Goal: Task Accomplishment & Management: Manage account settings

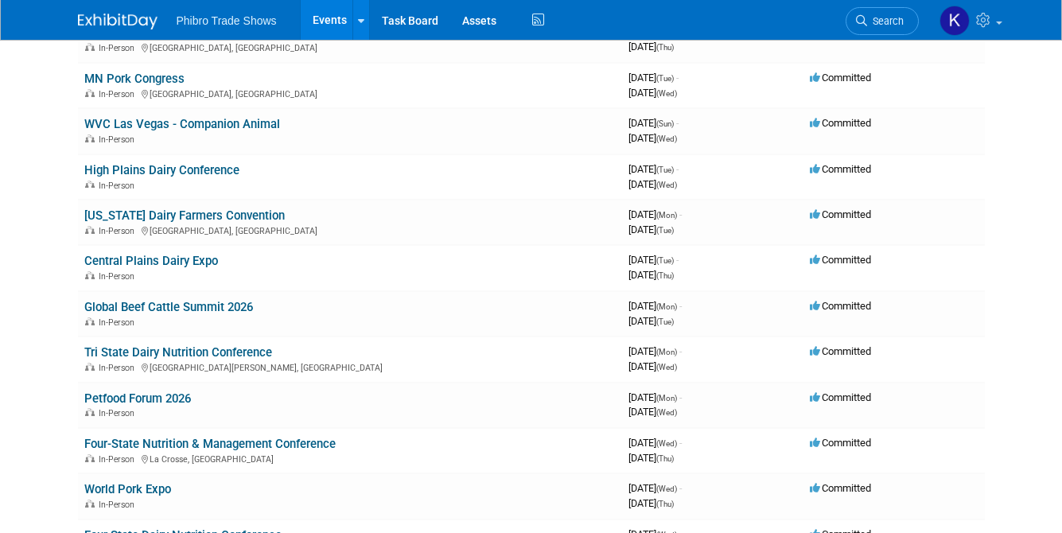
scroll to position [1243, 0]
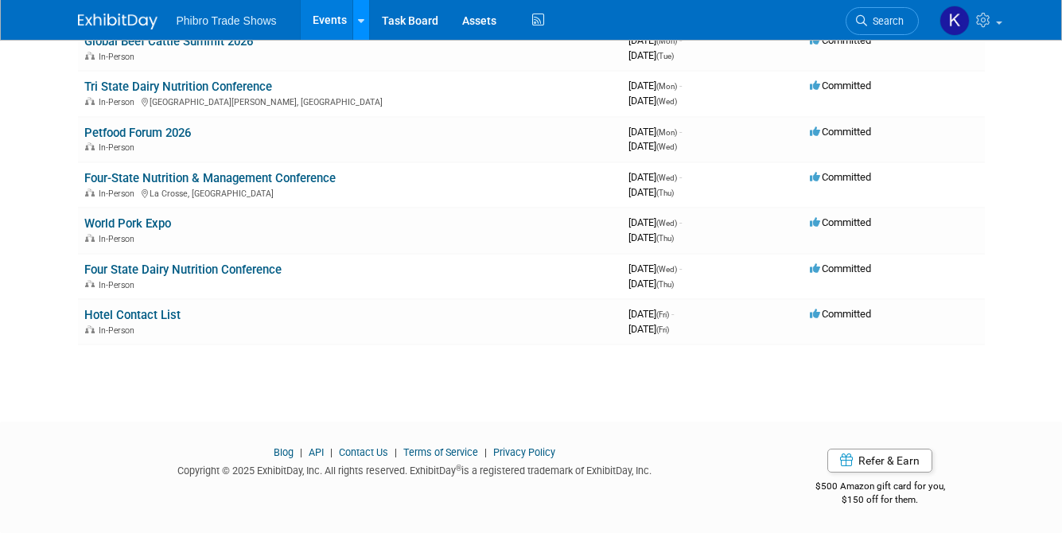
click at [353, 14] on link at bounding box center [361, 20] width 17 height 40
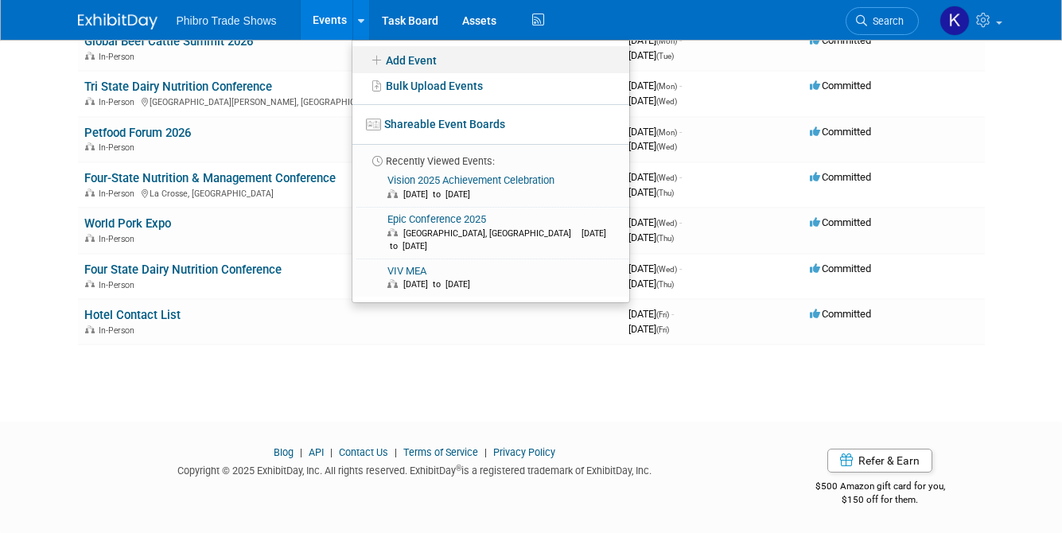
click at [416, 57] on link "Add Event" at bounding box center [491, 59] width 277 height 27
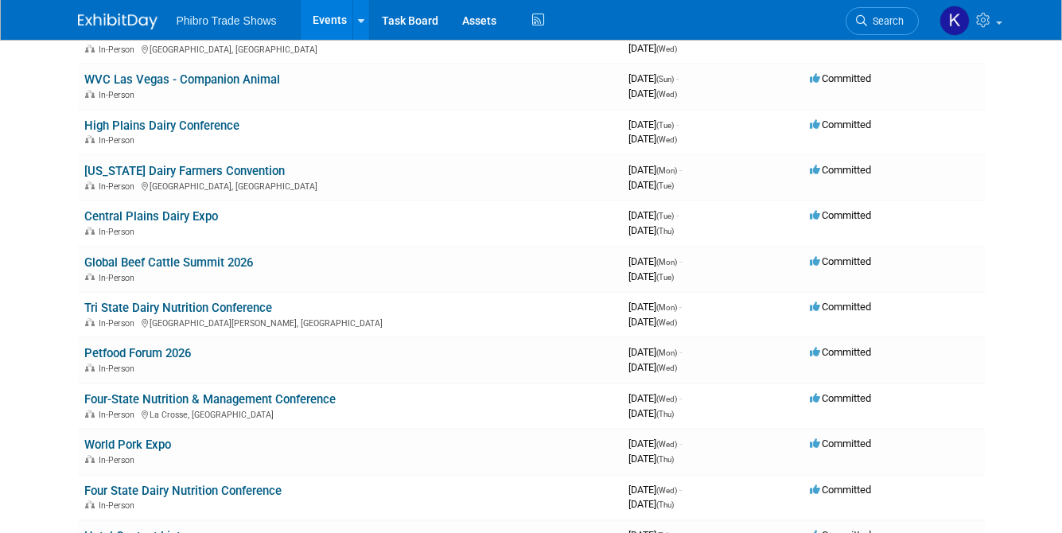
scroll to position [0, 0]
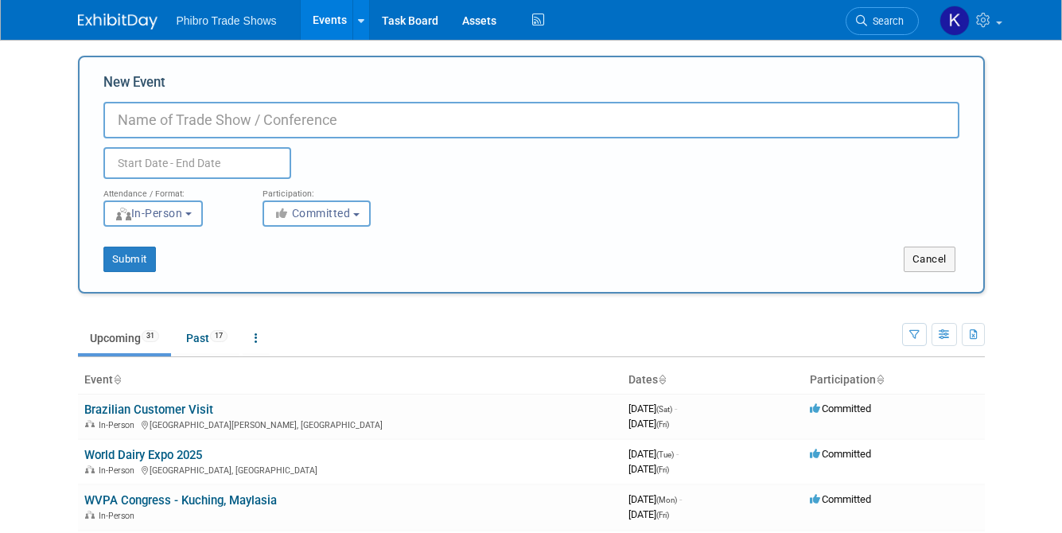
click at [271, 123] on input "New Event" at bounding box center [531, 120] width 856 height 37
type input "AV Resources"
click at [117, 267] on button "Submit" at bounding box center [129, 259] width 53 height 25
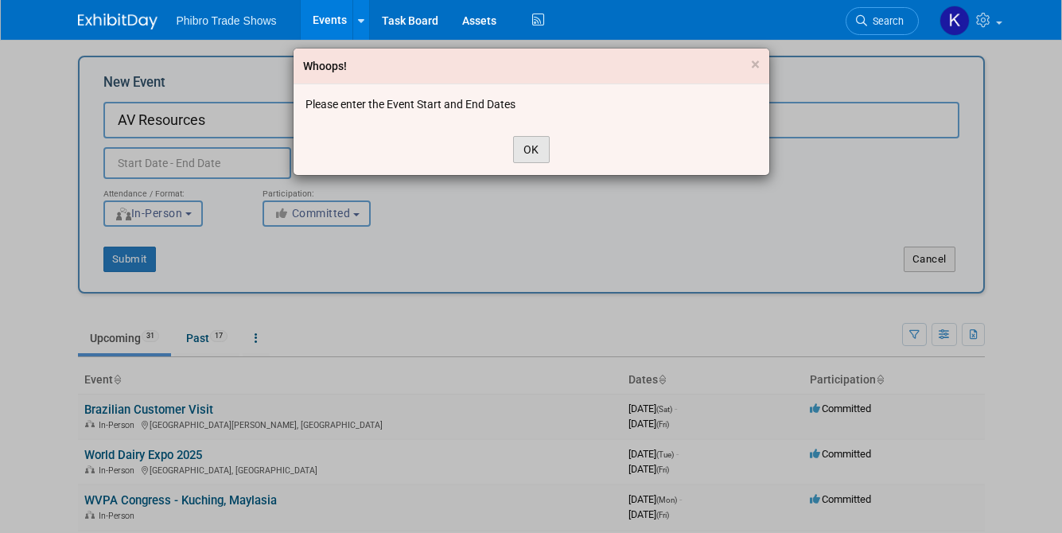
click at [518, 148] on button "OK" at bounding box center [531, 149] width 37 height 27
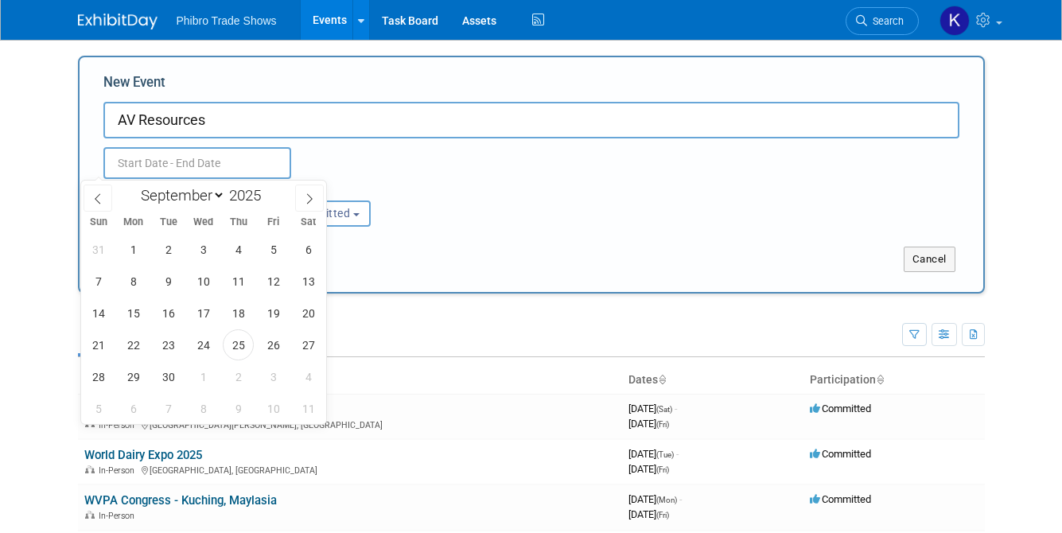
click at [195, 167] on input "text" at bounding box center [197, 163] width 188 height 32
click at [304, 197] on icon at bounding box center [309, 198] width 11 height 11
click at [308, 197] on icon at bounding box center [309, 198] width 11 height 11
select select "11"
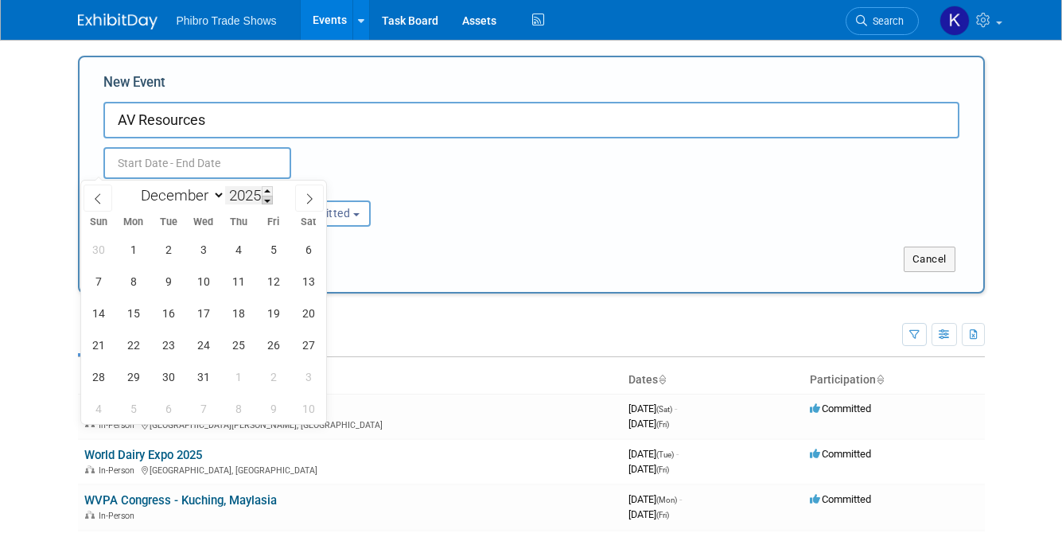
click at [271, 199] on span at bounding box center [267, 201] width 11 height 10
click at [270, 199] on span at bounding box center [267, 201] width 11 height 10
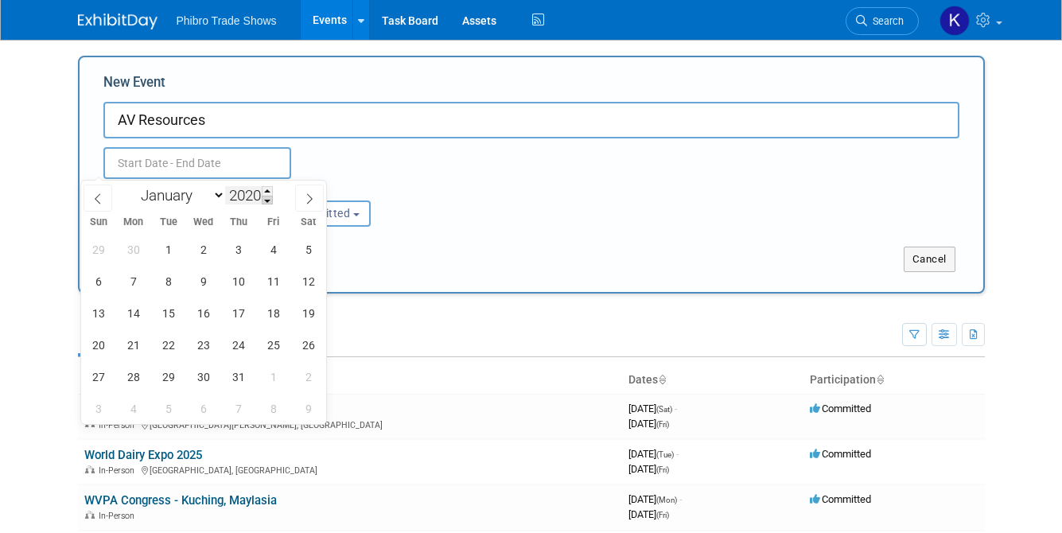
click at [270, 199] on span at bounding box center [267, 201] width 11 height 10
click at [270, 185] on div "January February March April May June July August September October November De…" at bounding box center [203, 194] width 184 height 27
click at [267, 188] on span at bounding box center [267, 191] width 11 height 10
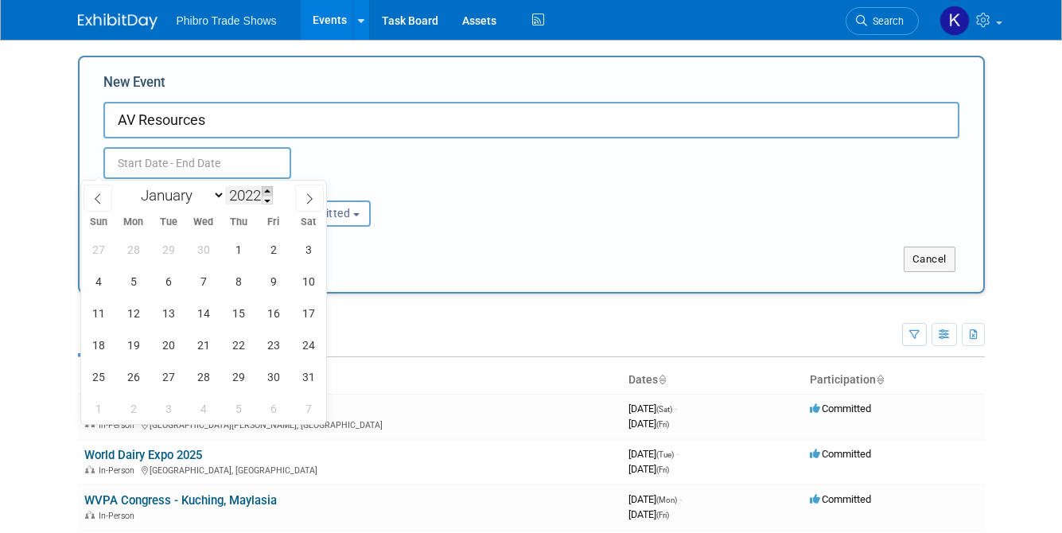
click at [267, 188] on span at bounding box center [267, 191] width 11 height 10
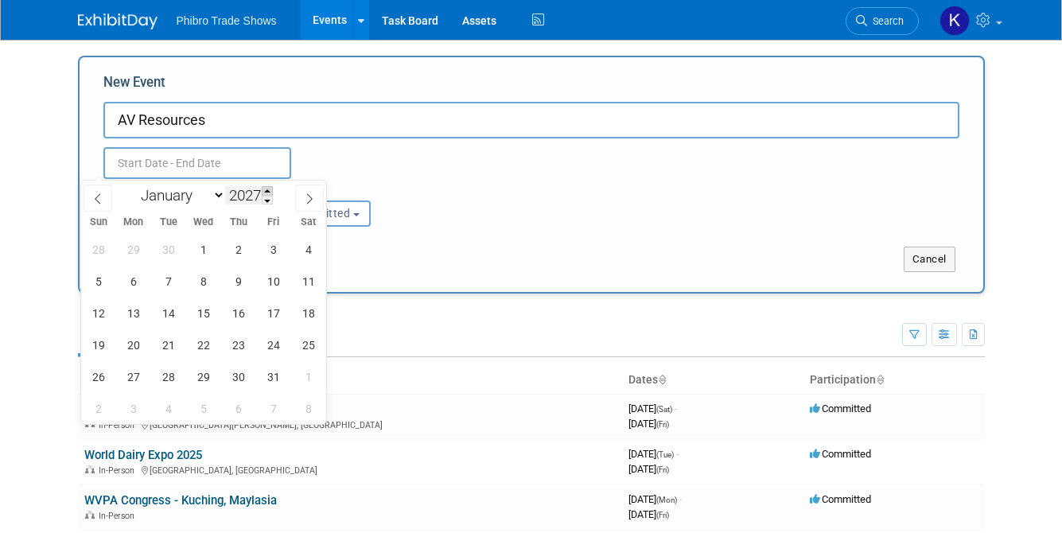
click at [267, 188] on span at bounding box center [267, 191] width 11 height 10
type input "2030"
click at [170, 375] on span "31" at bounding box center [168, 376] width 31 height 31
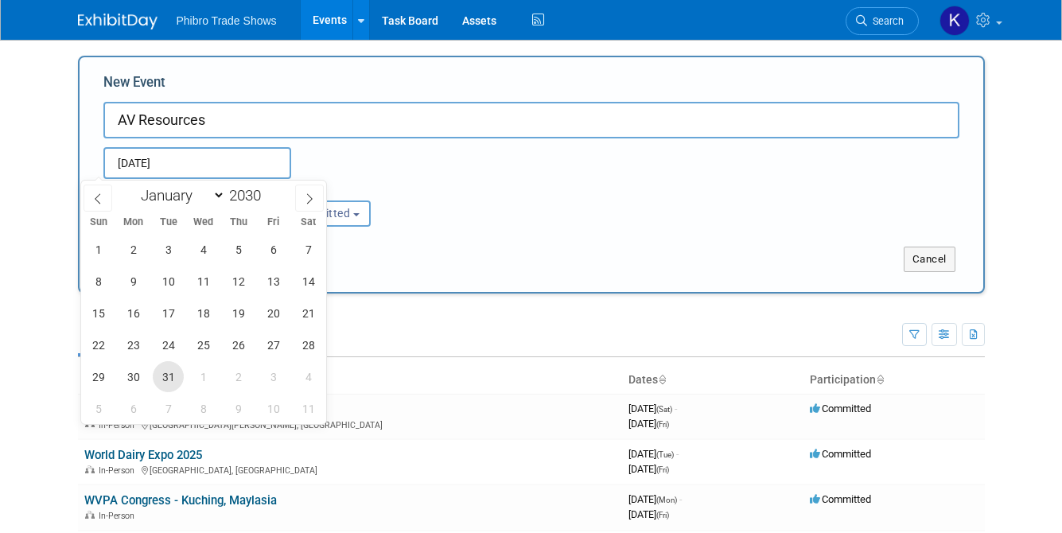
type input "Dec 31, 2030 to Dec 31, 2030"
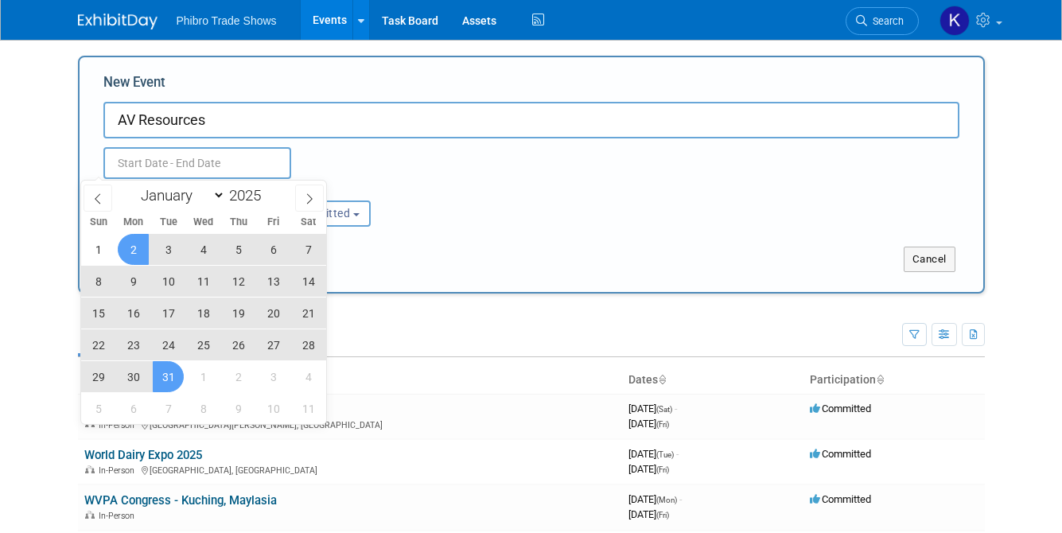
type input "Dec 31, 2030 to Dec 31, 2030"
click at [444, 215] on div "Attendance / Format: <img src="https://www.exhibitday.com/Images/Format-InPerso…" at bounding box center [532, 203] width 880 height 48
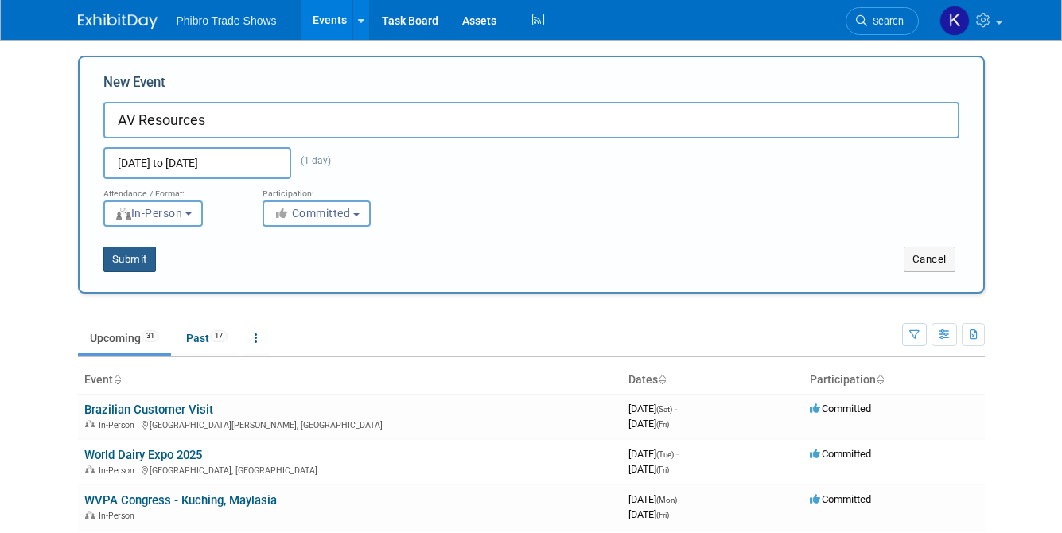
click at [112, 263] on button "Submit" at bounding box center [129, 259] width 53 height 25
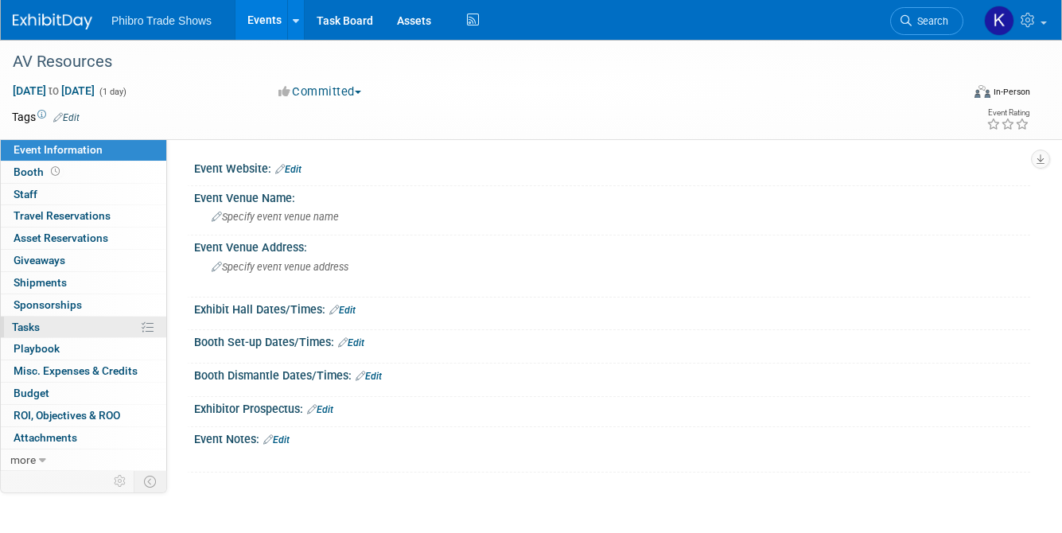
click at [36, 319] on link "0% Tasks 0%" at bounding box center [84, 327] width 166 height 21
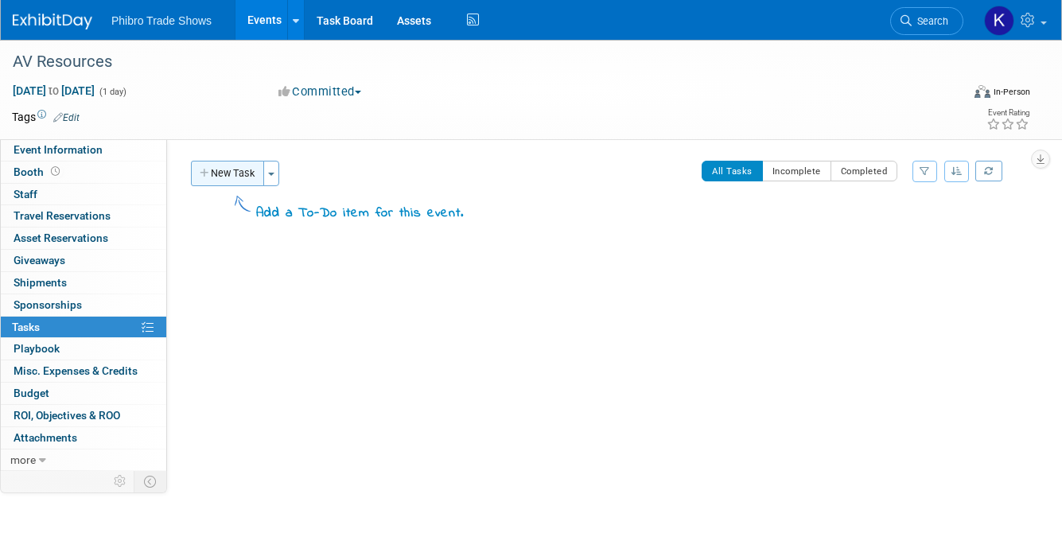
click at [243, 175] on button "New Task" at bounding box center [227, 173] width 73 height 25
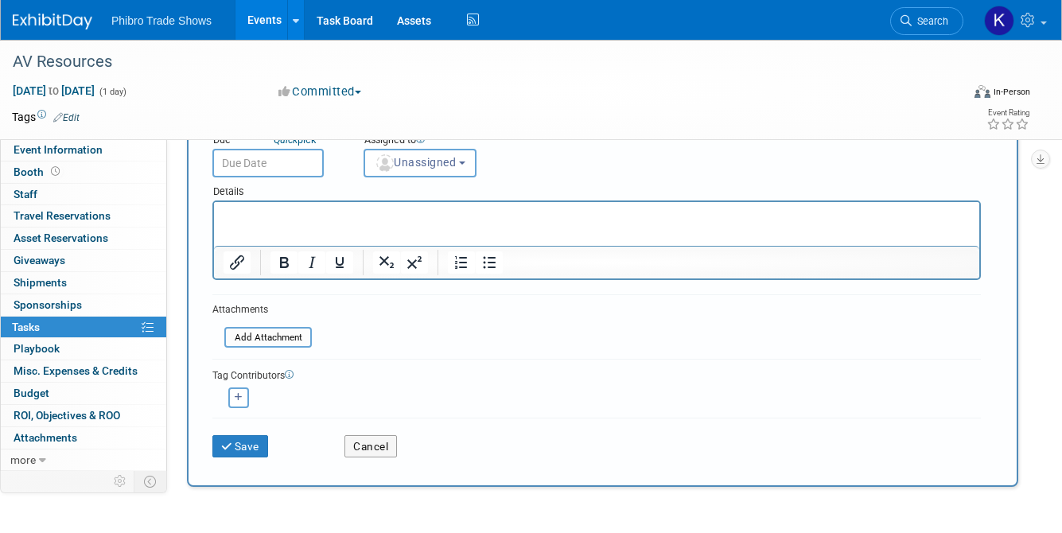
scroll to position [135, 0]
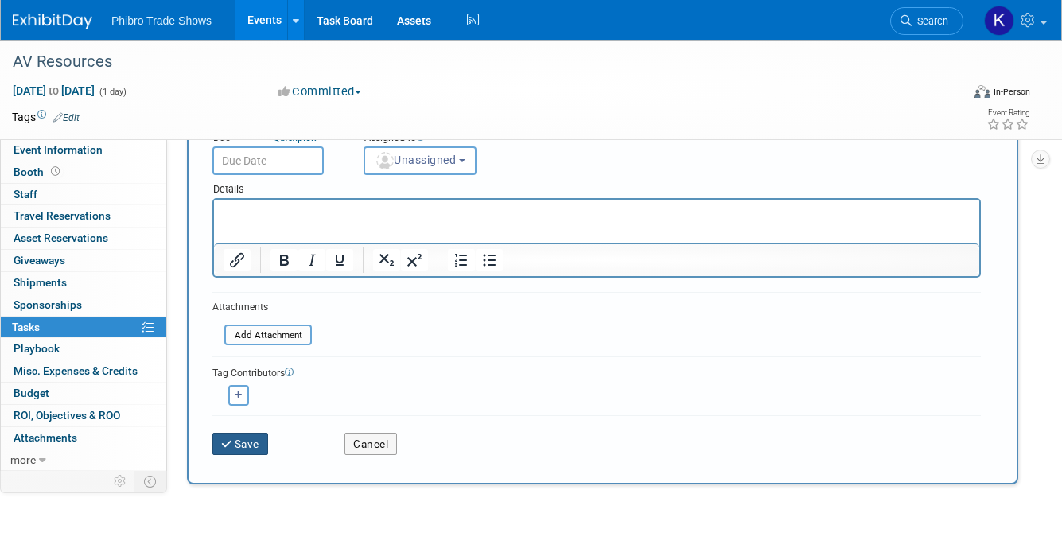
type input "Meeting Tomorrow - Audry @ 773-747-3317"
click at [241, 442] on button "Save" at bounding box center [240, 444] width 56 height 22
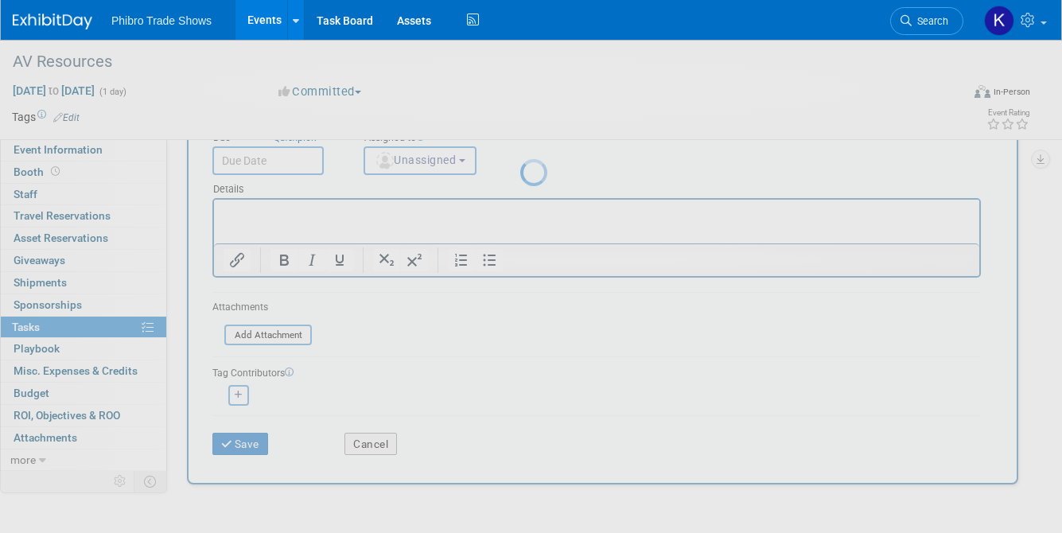
scroll to position [0, 0]
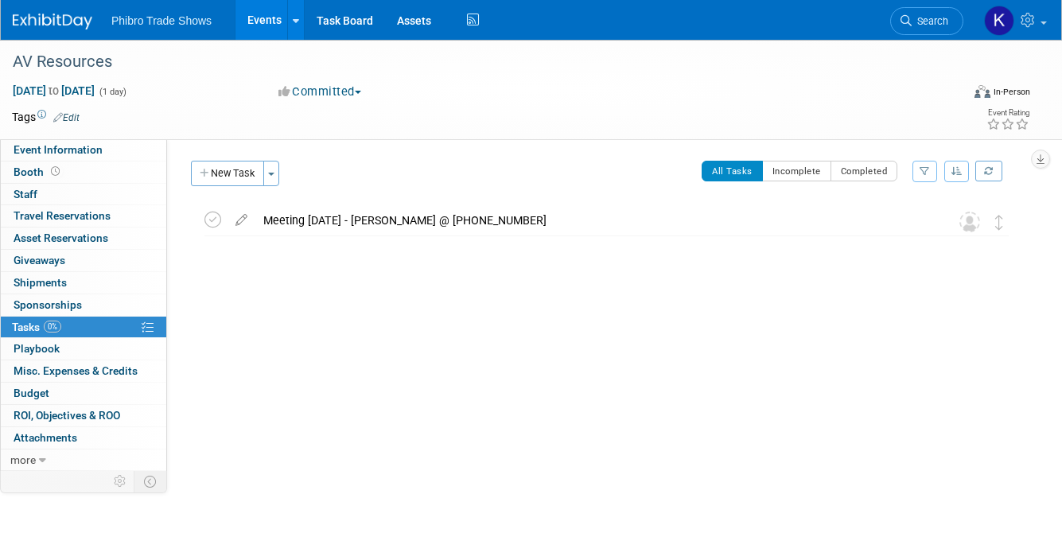
click at [154, 21] on span "Phibro Trade Shows" at bounding box center [161, 20] width 100 height 13
click at [248, 28] on link "Events" at bounding box center [265, 20] width 58 height 40
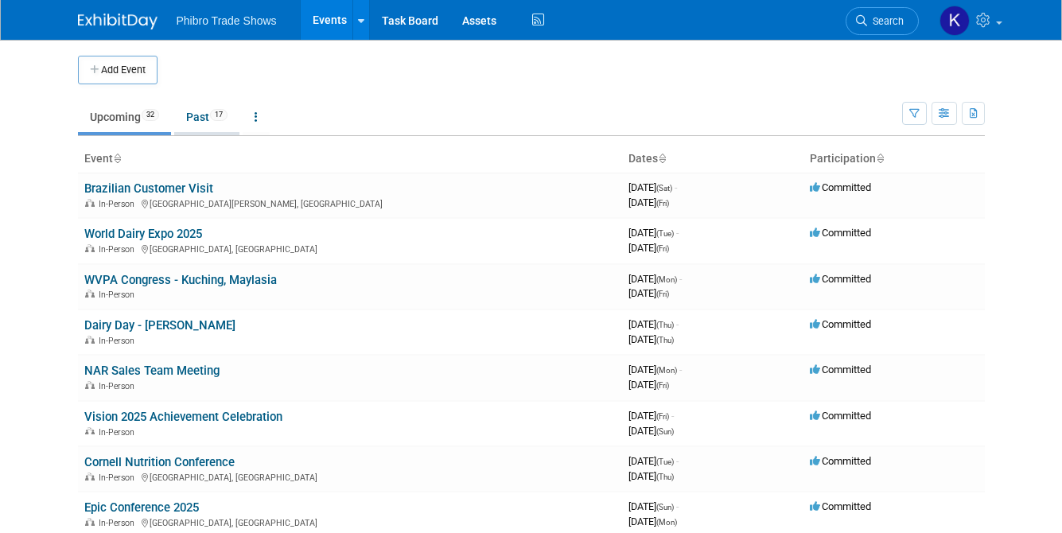
click at [175, 118] on link "Past 17" at bounding box center [206, 117] width 65 height 30
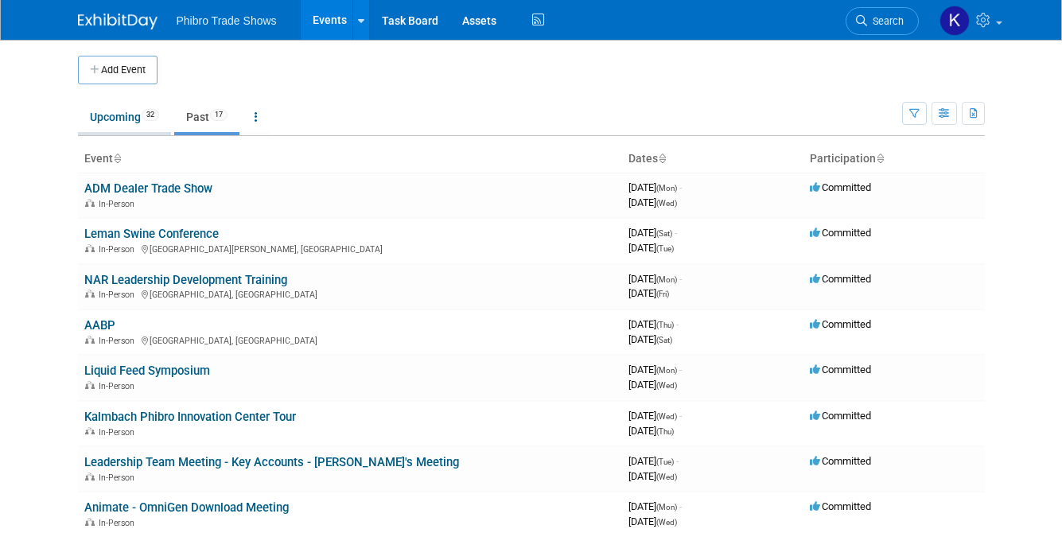
click at [102, 118] on link "Upcoming 32" at bounding box center [124, 117] width 93 height 30
